Goal: Information Seeking & Learning: Understand process/instructions

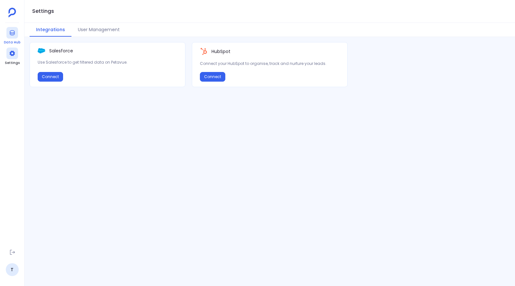
click at [12, 35] on icon at bounding box center [12, 33] width 6 height 6
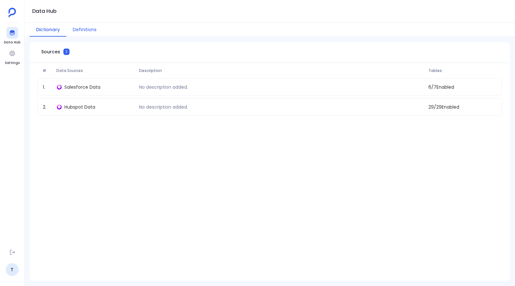
click at [80, 29] on button "Definitions" at bounding box center [84, 30] width 37 height 14
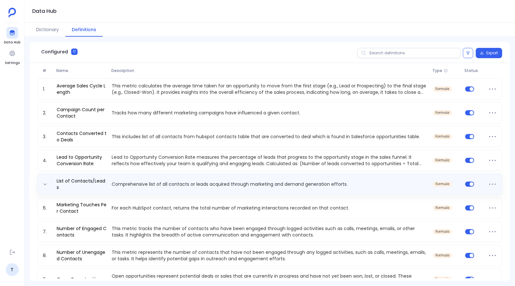
click at [225, 186] on p "Comprehensive list of all contacts or leads acquired through marketing and dema…" at bounding box center [269, 184] width 321 height 6
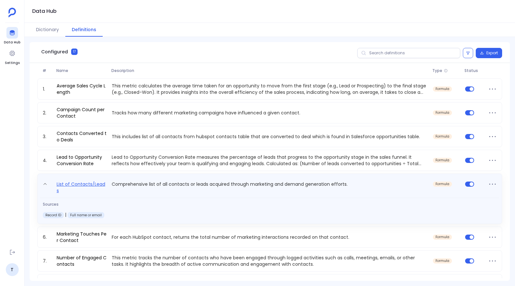
click at [69, 184] on link "List of Contacts/Leads" at bounding box center [81, 187] width 55 height 14
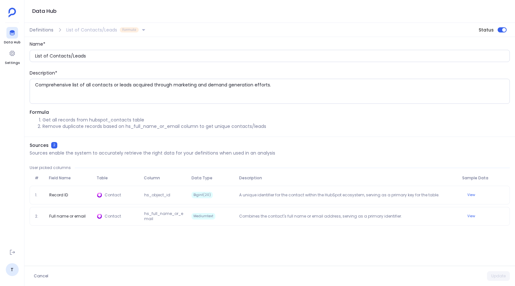
click at [130, 28] on span "Formula" at bounding box center [129, 29] width 19 height 5
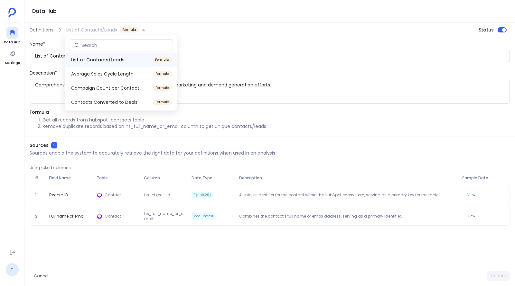
click at [130, 28] on span "Formula" at bounding box center [129, 29] width 19 height 5
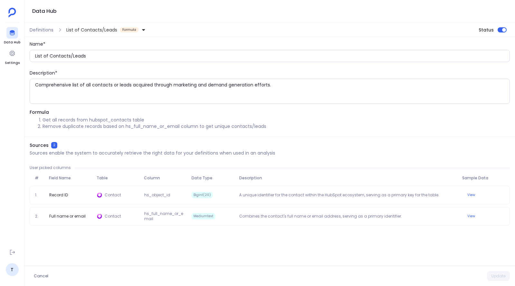
click at [97, 29] on span "List of Contacts/Leads" at bounding box center [91, 30] width 51 height 6
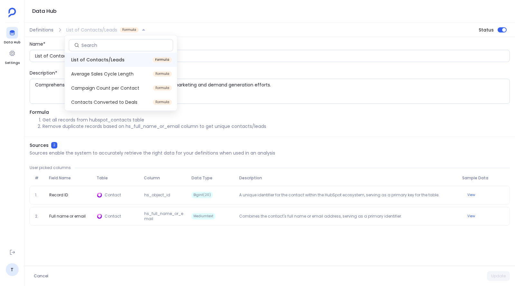
click at [110, 27] on span "List of Contacts/Leads" at bounding box center [91, 30] width 51 height 6
